Goal: Communication & Community: Answer question/provide support

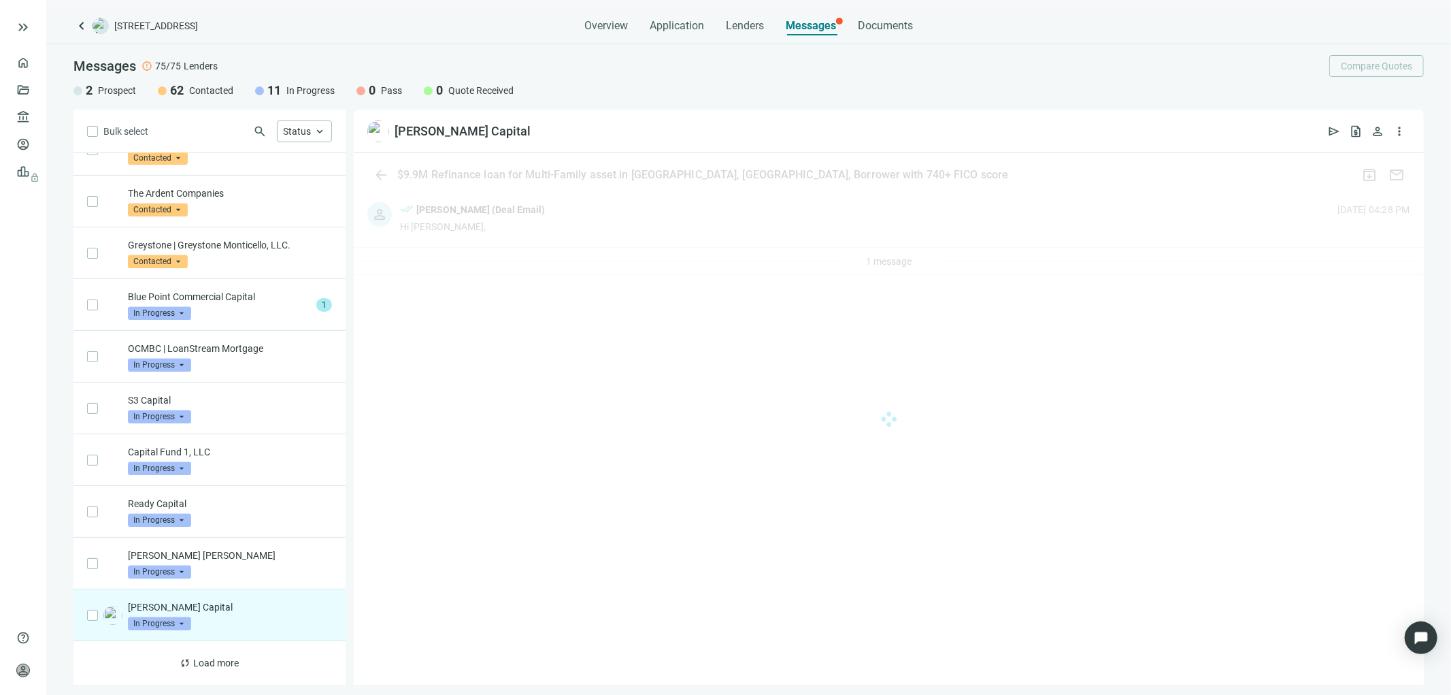
scroll to position [3153, 0]
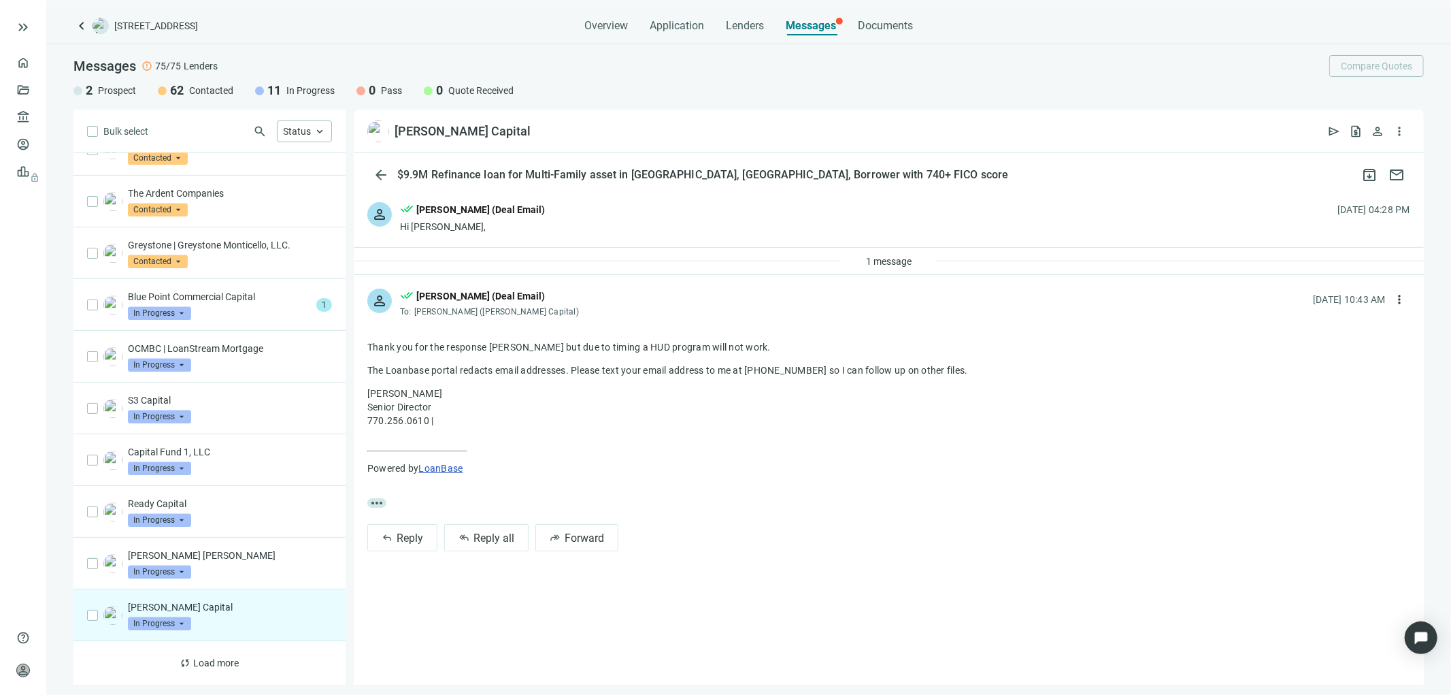
click at [568, 225] on div "person done_all [PERSON_NAME] (Deal Email) Hi [PERSON_NAME], [DATE] 04:28 PM" at bounding box center [889, 217] width 1070 height 59
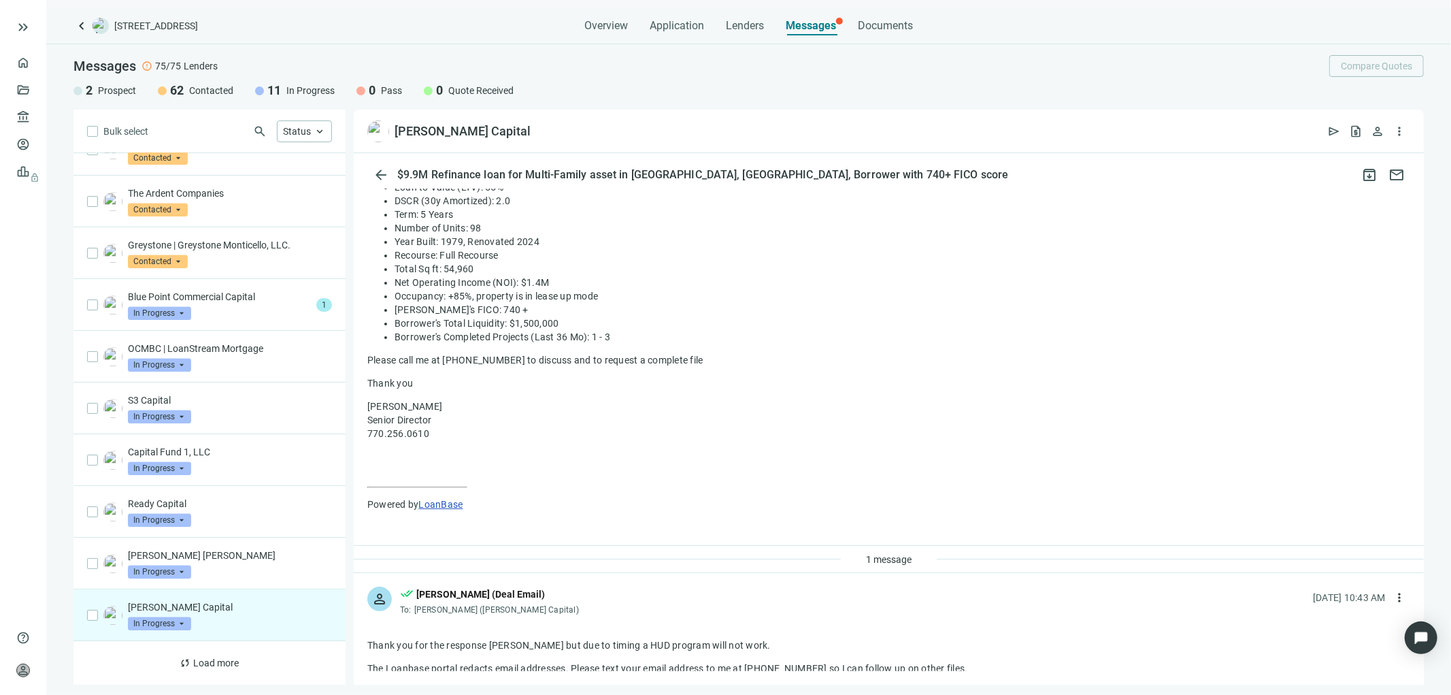
scroll to position [0, 0]
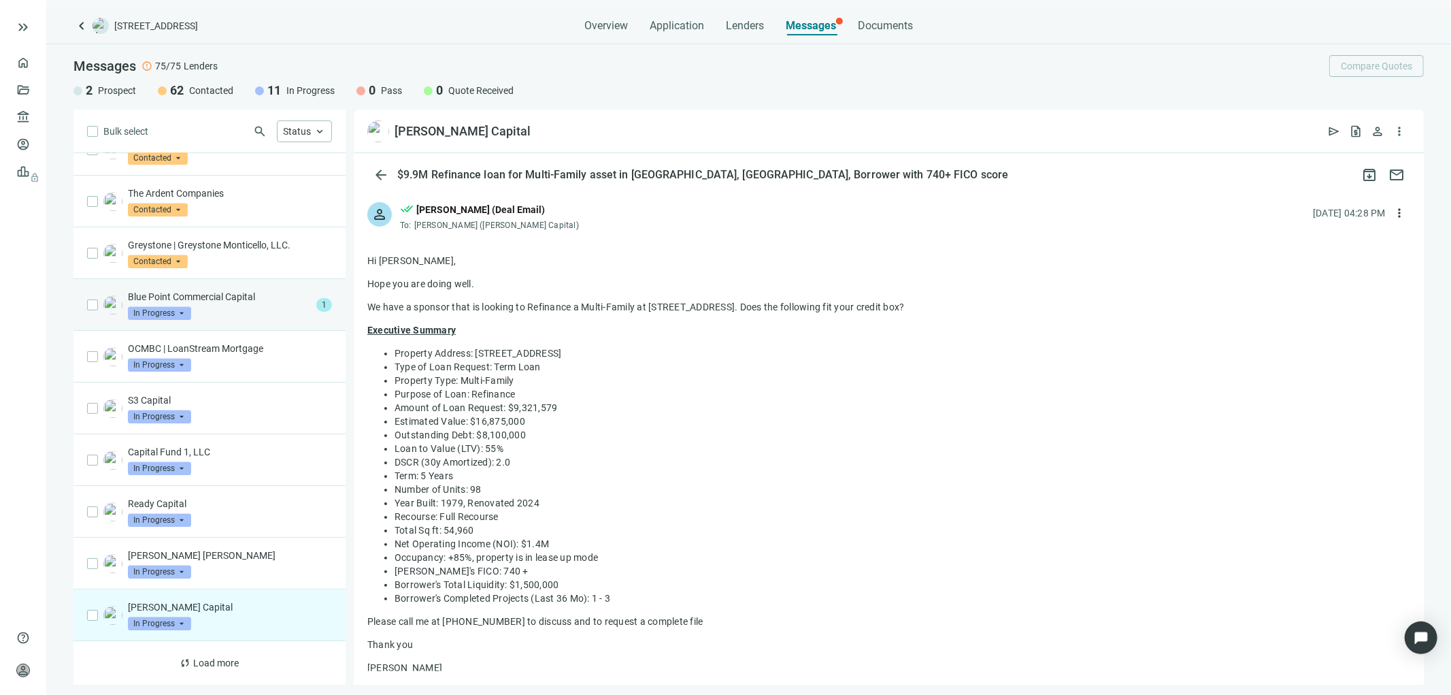
click at [211, 304] on div "Blue Point Commercial Capital In Progress arrow_drop_down" at bounding box center [219, 305] width 183 height 30
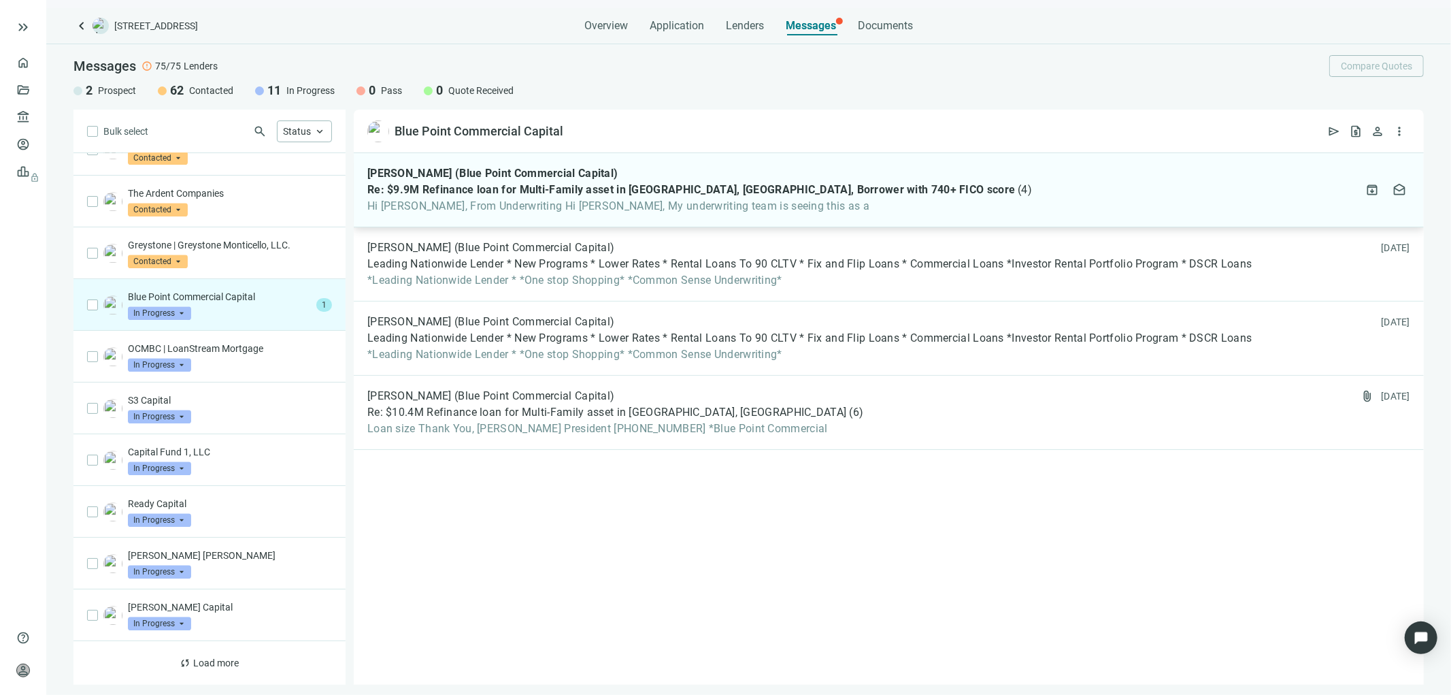
click at [621, 195] on span "Re: $9.9M Refinance loan for Multi-Family asset in [GEOGRAPHIC_DATA], [GEOGRAPH…" at bounding box center [691, 190] width 648 height 14
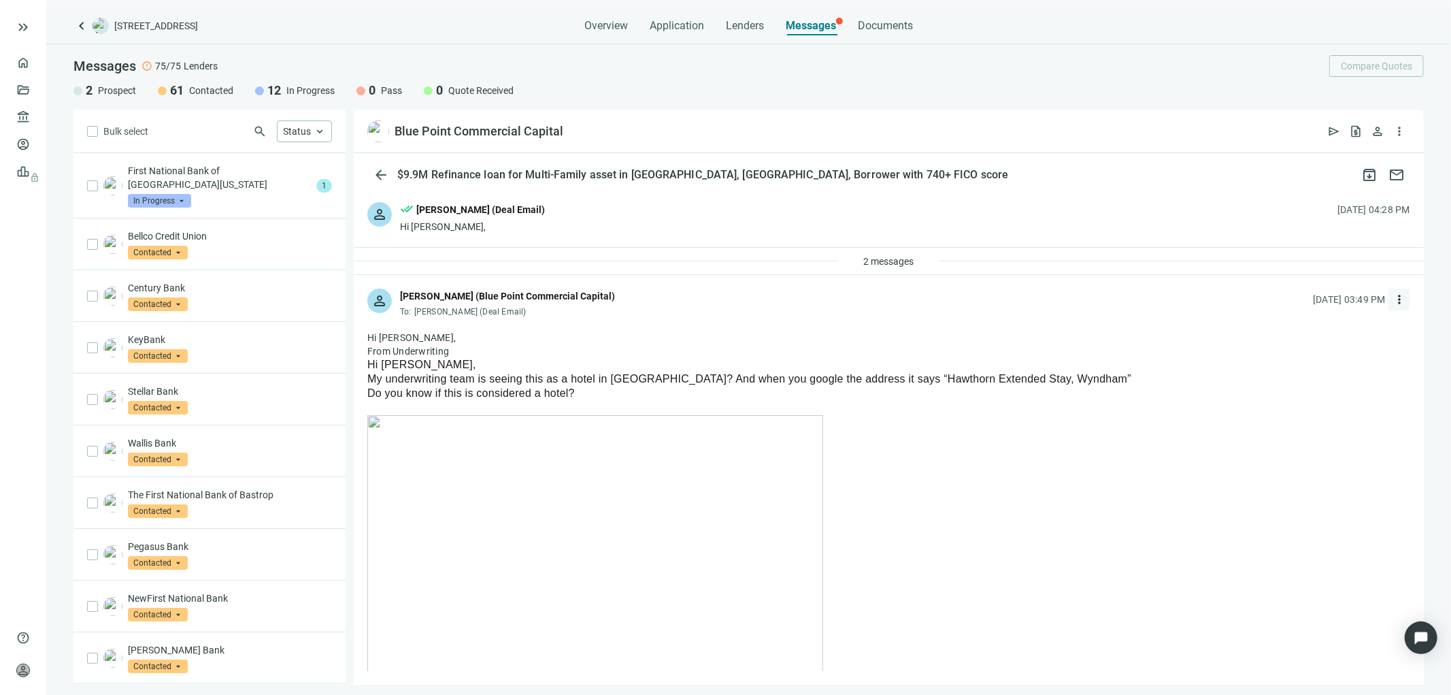
click at [1393, 303] on span "more_vert" at bounding box center [1400, 300] width 14 height 14
click at [1305, 354] on span "Reply all" at bounding box center [1304, 355] width 35 height 11
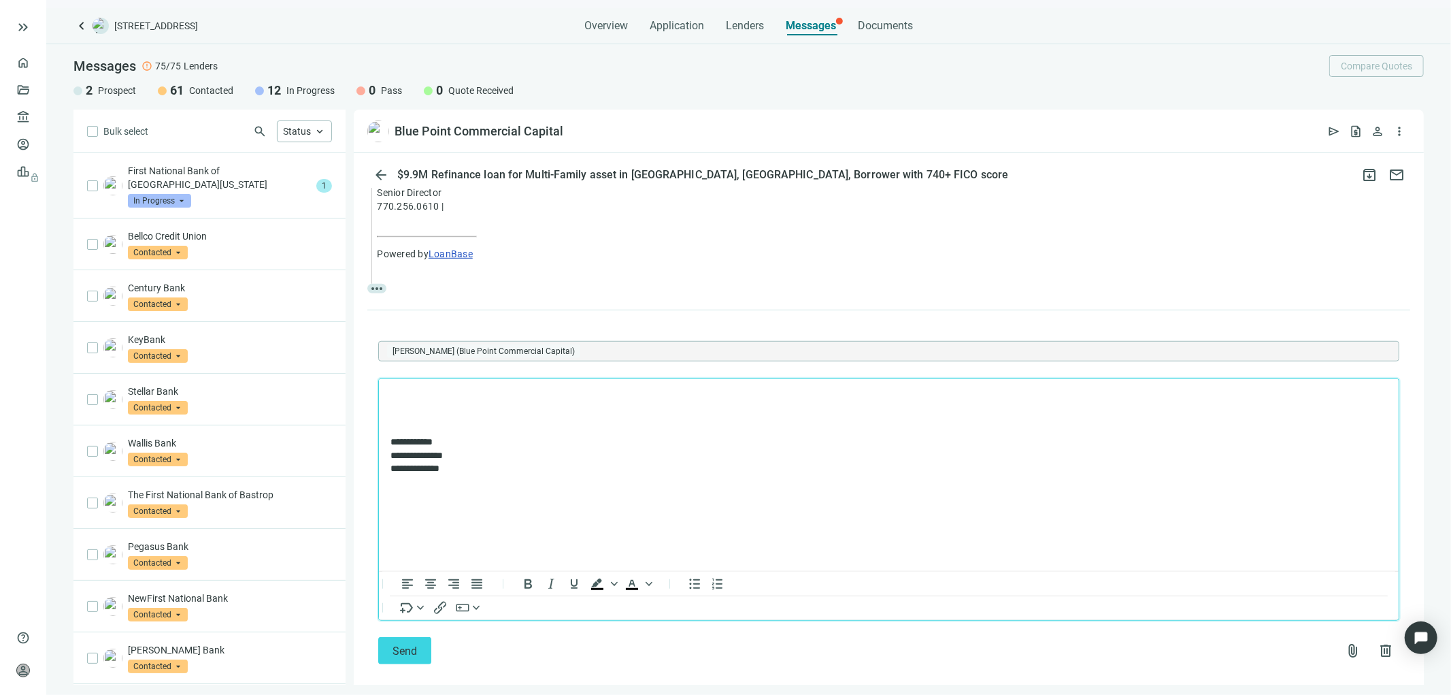
scroll to position [864, 0]
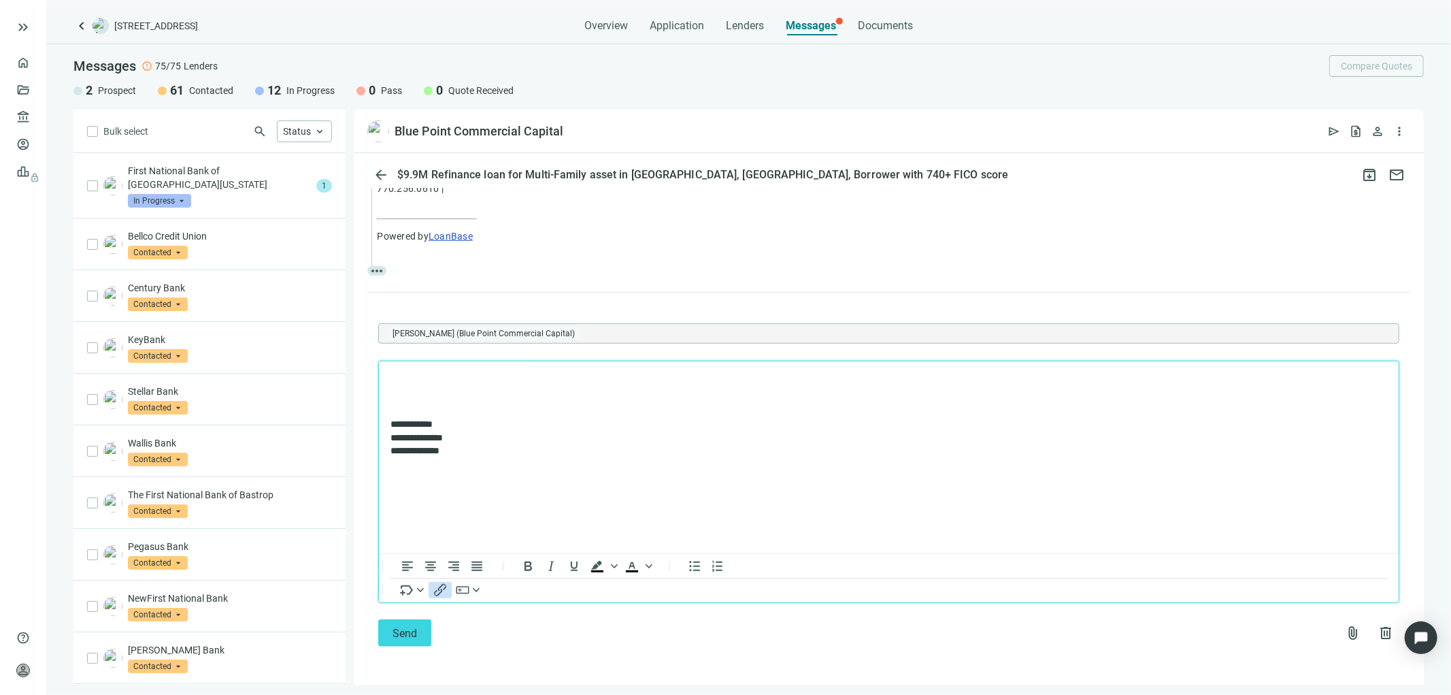
click at [439, 590] on icon "Insert/edit link" at bounding box center [440, 590] width 12 height 12
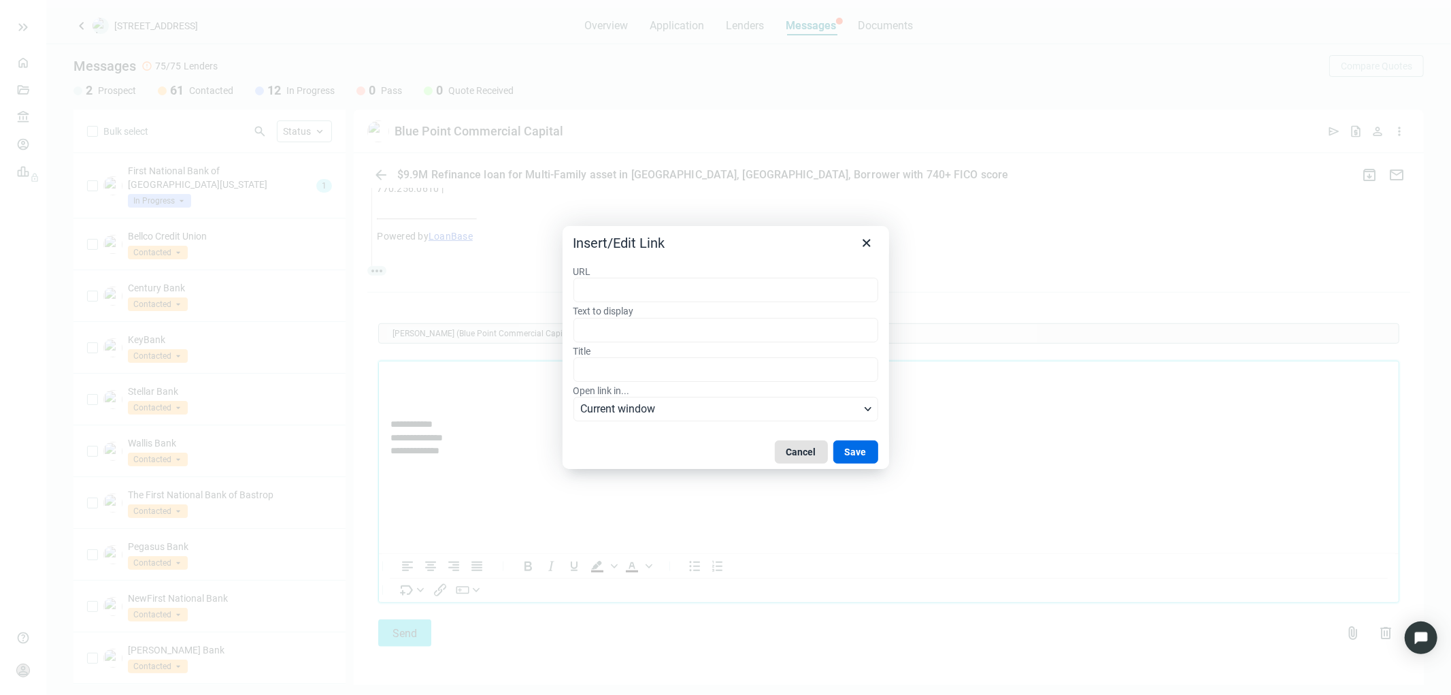
drag, startPoint x: 811, startPoint y: 449, endPoint x: 345, endPoint y: 114, distance: 574.3
click at [811, 449] on button "Cancel" at bounding box center [801, 451] width 53 height 23
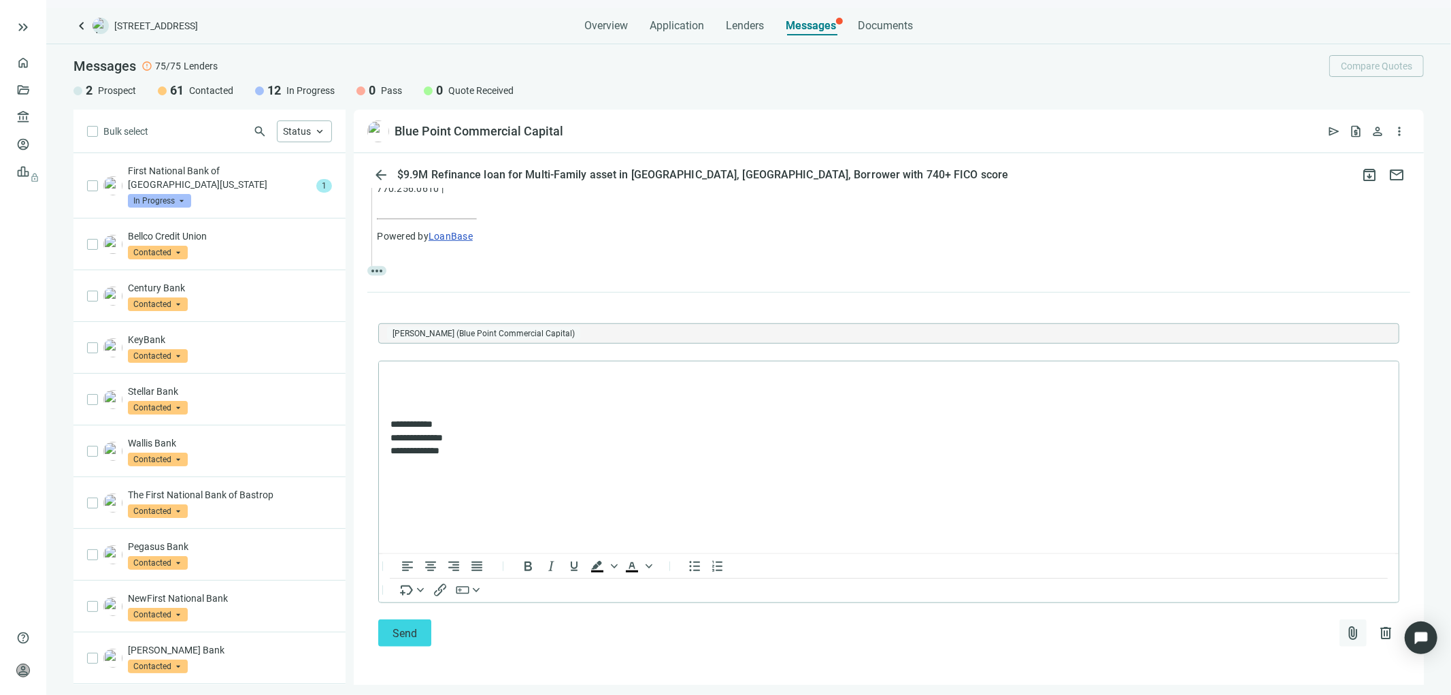
click at [1345, 627] on span "attach_file" at bounding box center [1353, 633] width 16 height 16
click at [1241, 599] on span "Upload new" at bounding box center [1243, 600] width 50 height 11
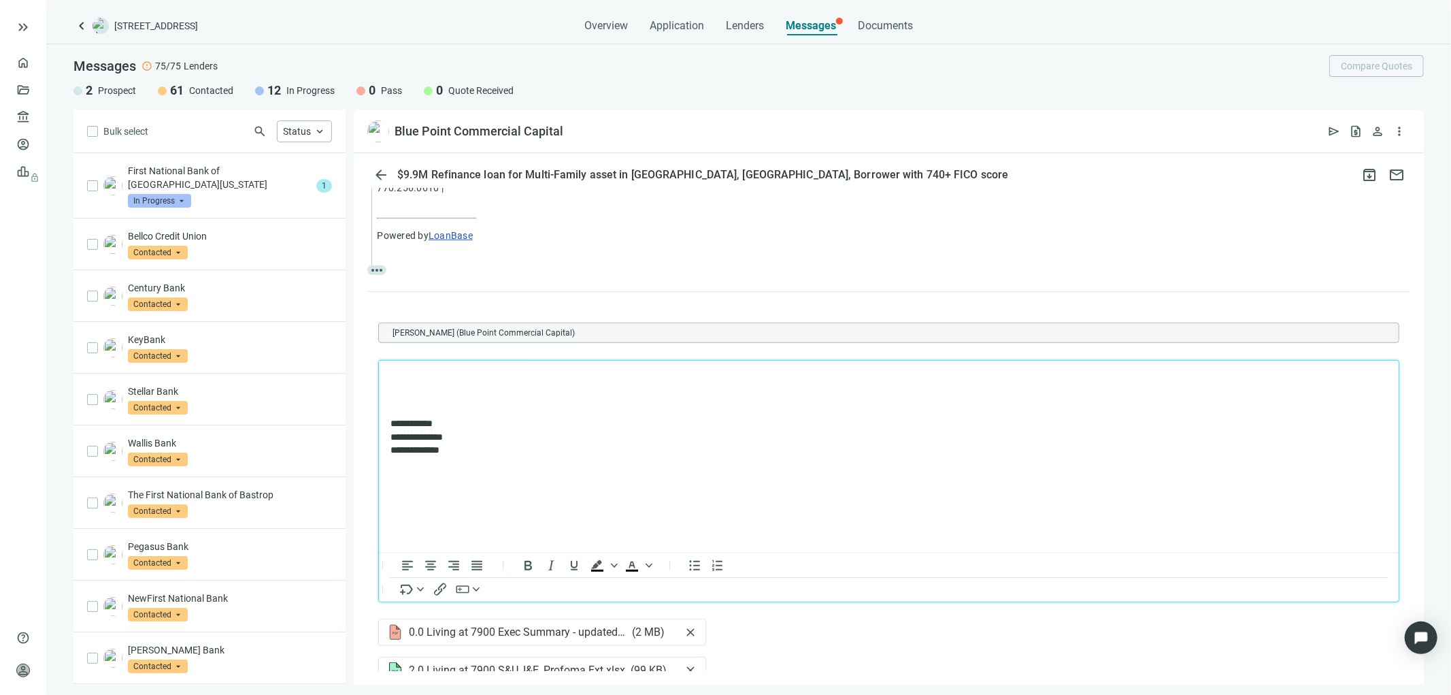
click at [413, 376] on p "Rich Text Area. Press ALT-0 for help." at bounding box center [888, 378] width 997 height 14
